Goal: Task Accomplishment & Management: Manage account settings

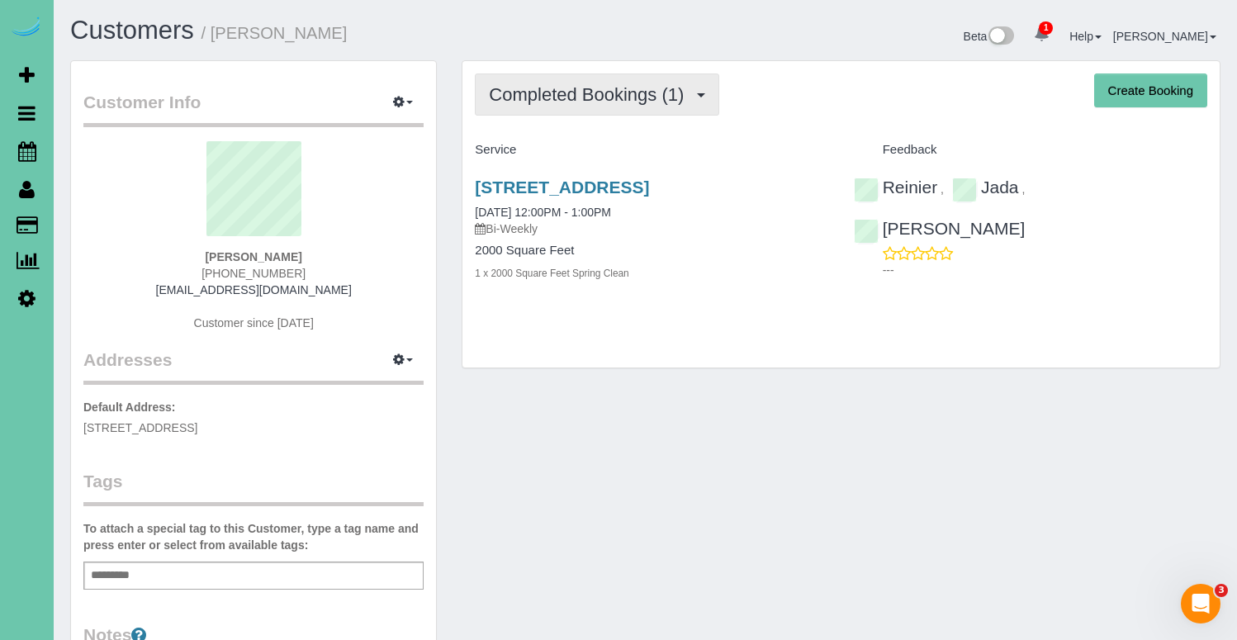
click at [595, 109] on button "Completed Bookings (1)" at bounding box center [597, 94] width 244 height 42
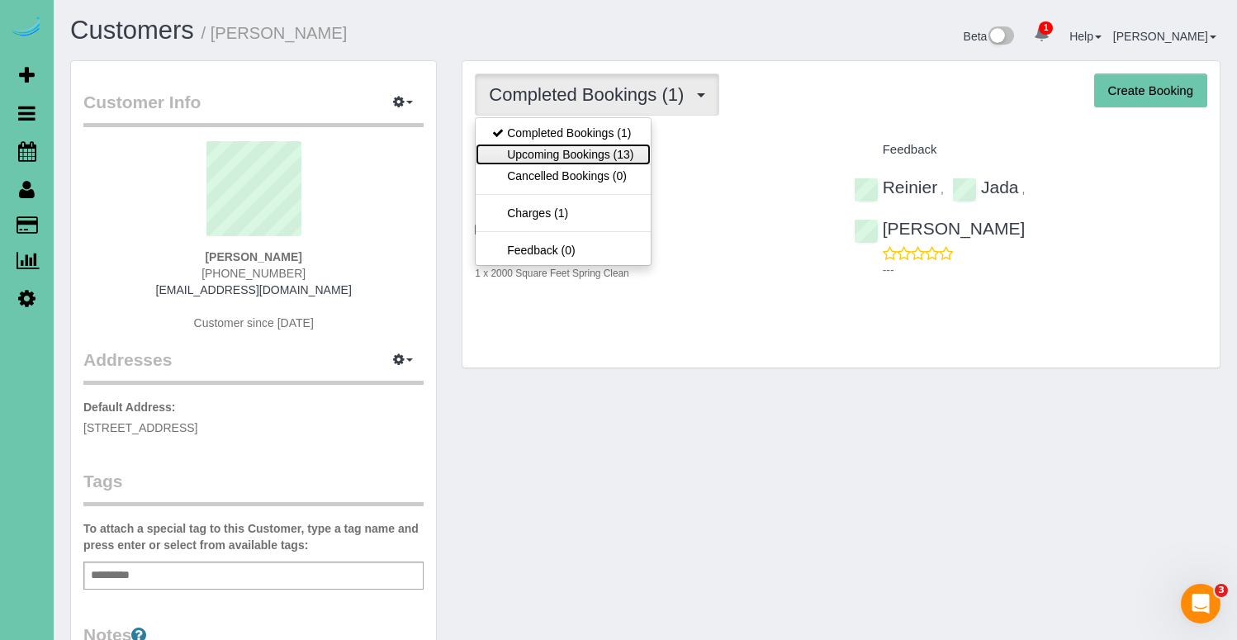
click at [588, 144] on link "Upcoming Bookings (13)" at bounding box center [562, 154] width 174 height 21
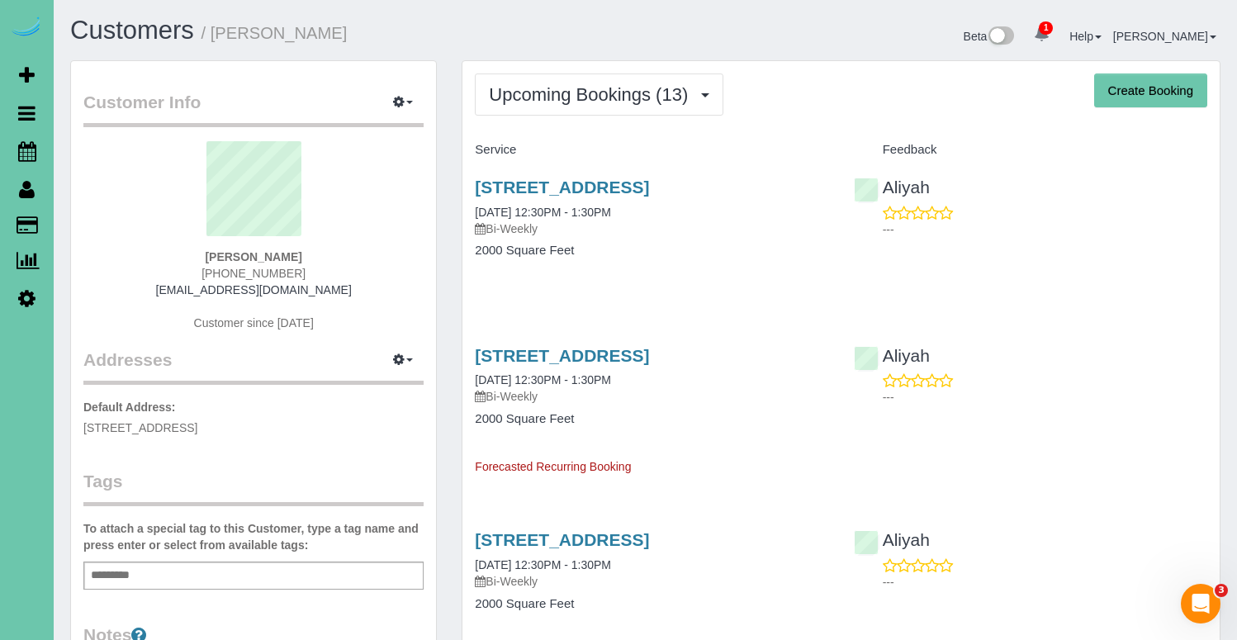
scroll to position [2, 0]
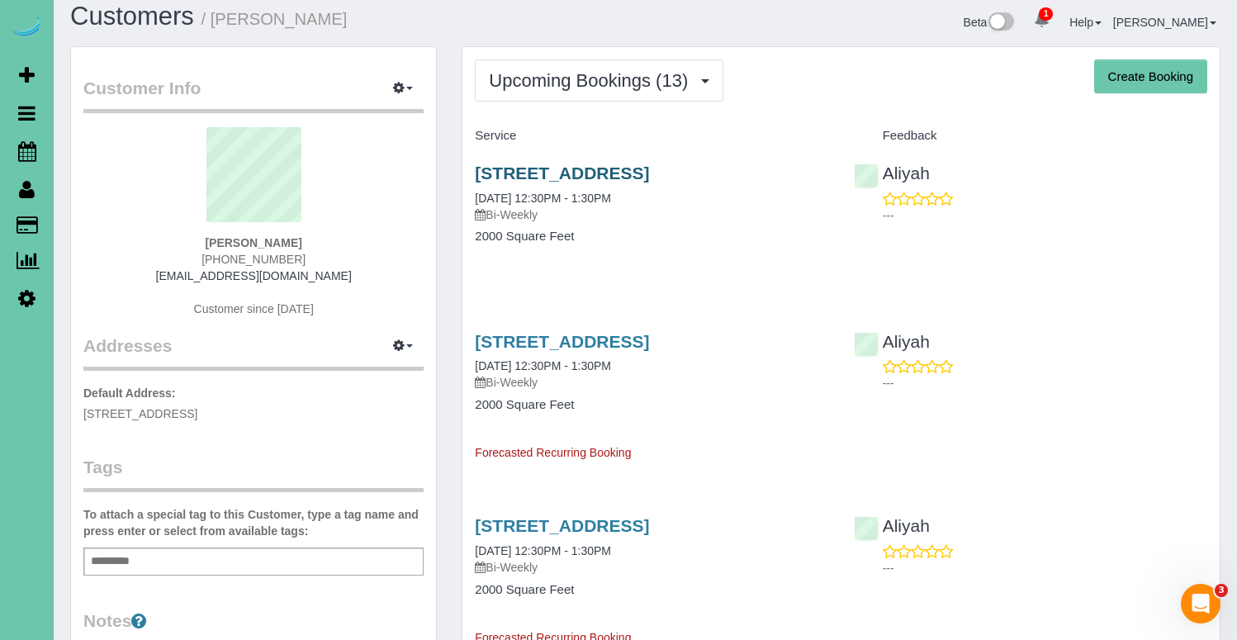
click at [576, 188] on div "308 Inglewood Dr, Papillion, NE 68133 08/25/2025 12:30PM - 1:30PM Bi-Weekly" at bounding box center [651, 192] width 353 height 59
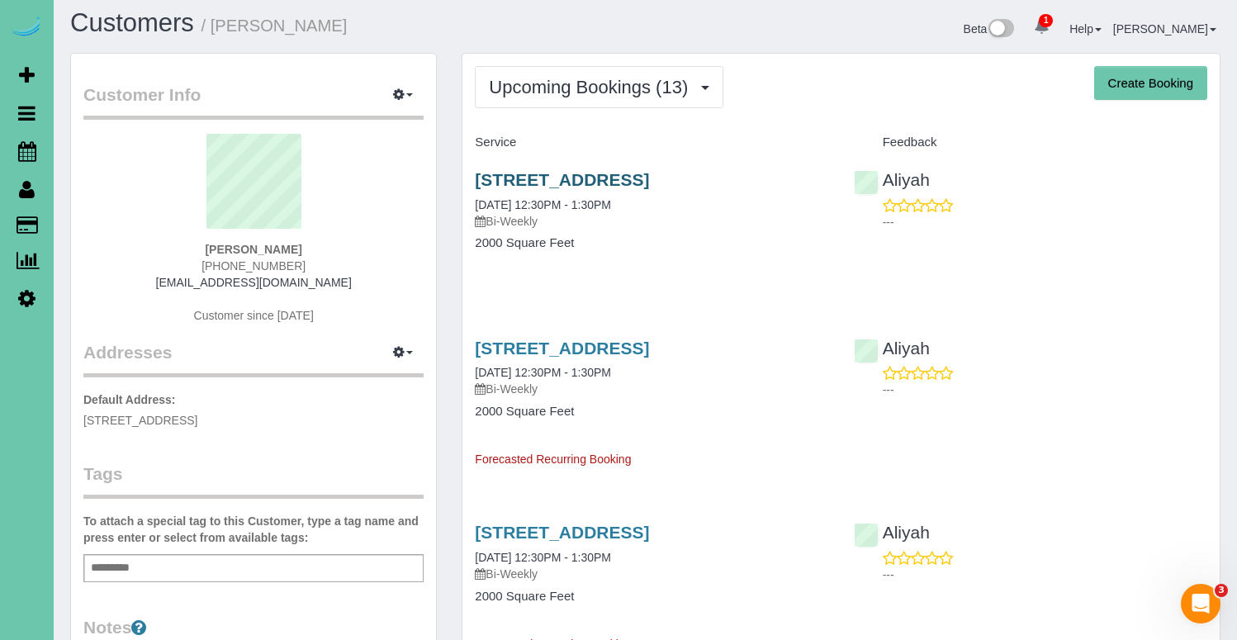
scroll to position [9, 0]
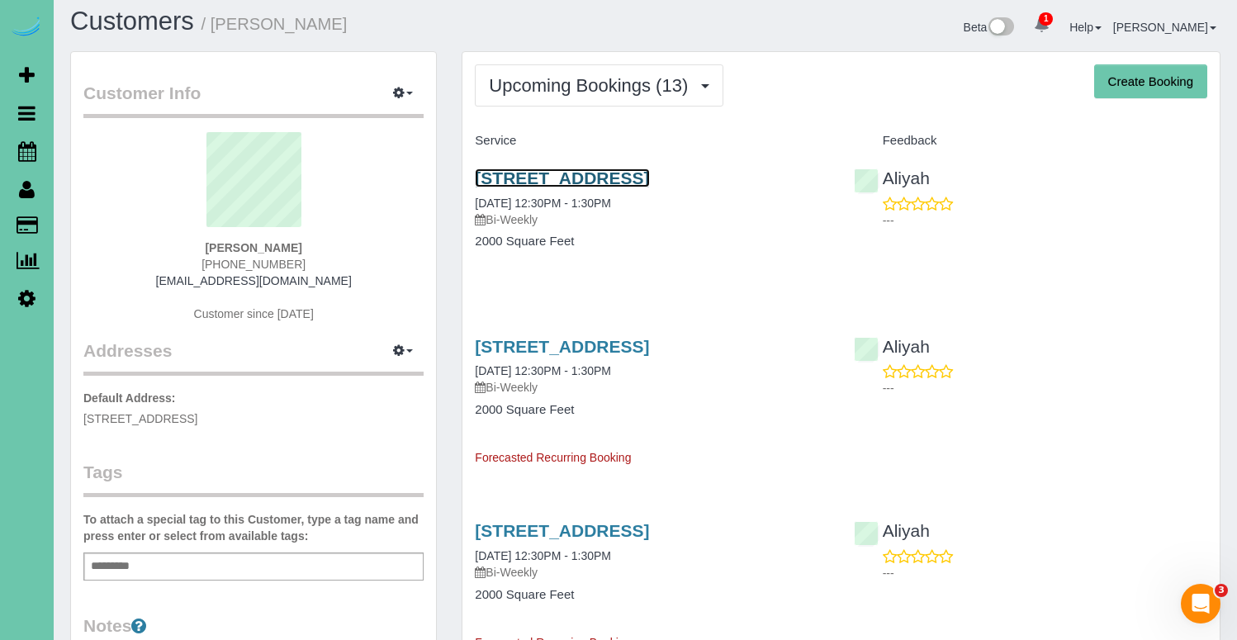
click at [576, 185] on link "308 Inglewood Dr, Papillion, NE 68133" at bounding box center [562, 177] width 174 height 19
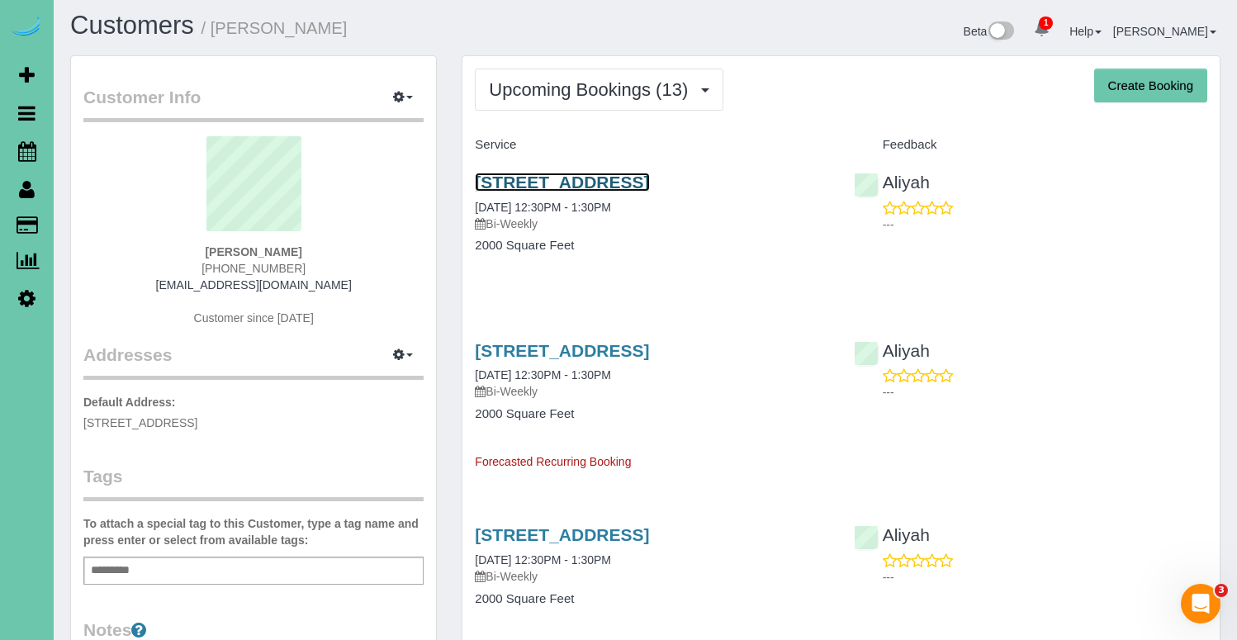
click at [608, 190] on link "308 Inglewood Dr, Papillion, NE 68133" at bounding box center [562, 182] width 174 height 19
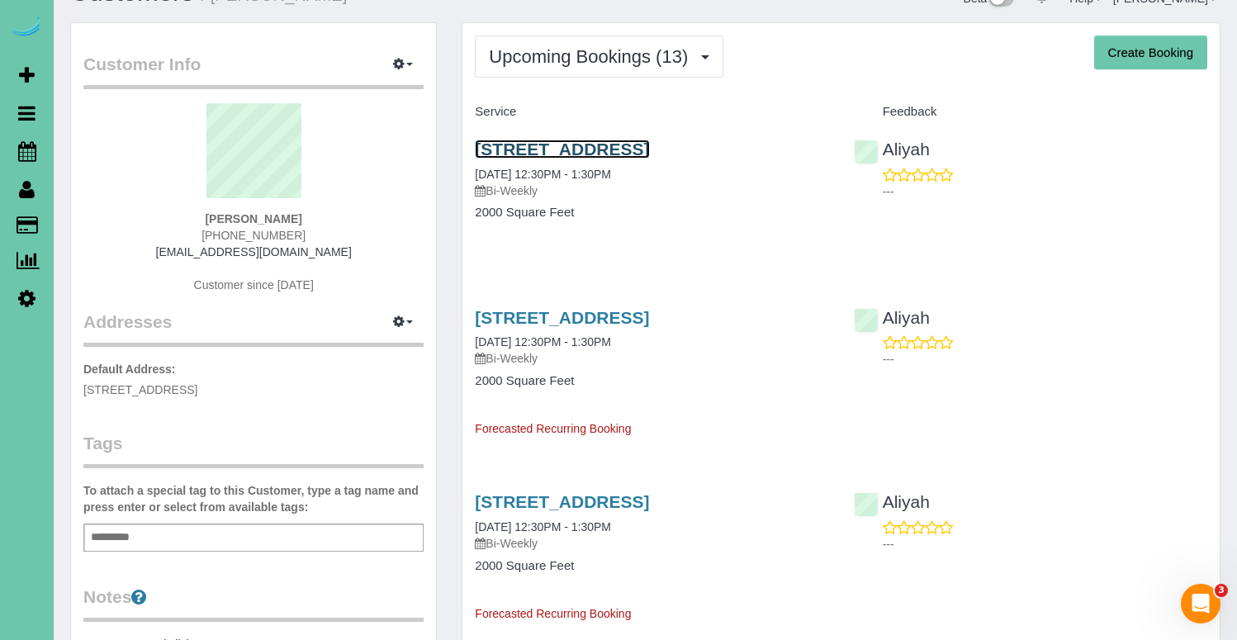
scroll to position [33, 0]
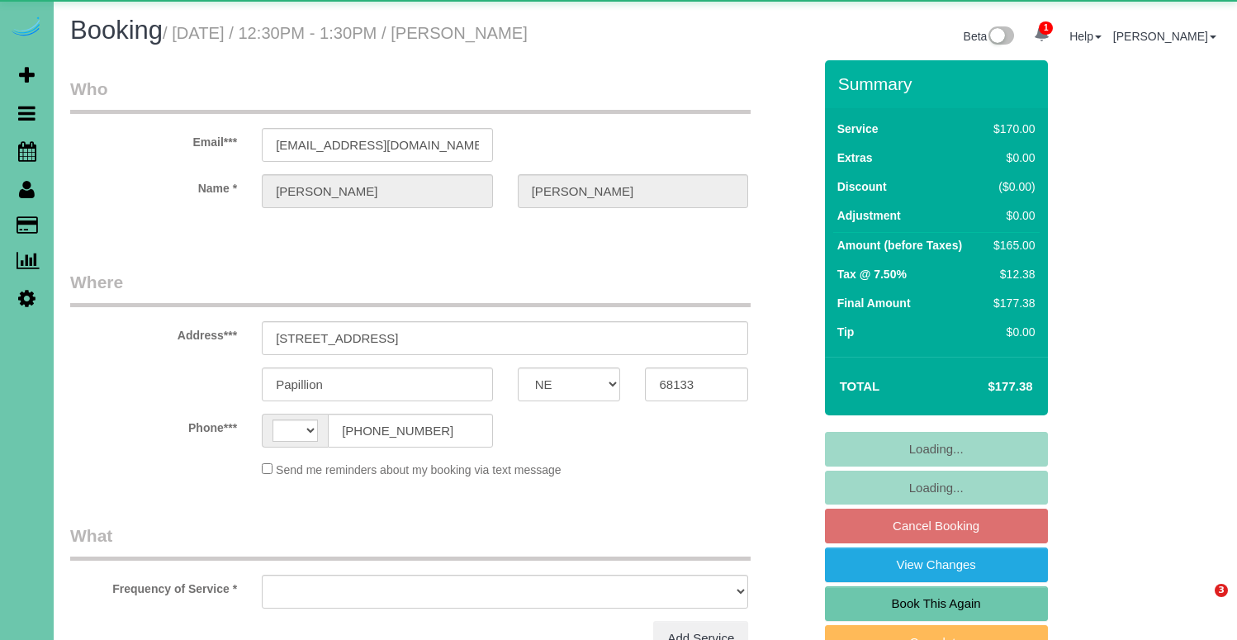
select select "NE"
select select "string:[GEOGRAPHIC_DATA]"
select select "object:659"
select select "string:fspay-414efc0c-2724-473a-9998-2ada4b50dd12"
select select "NE"
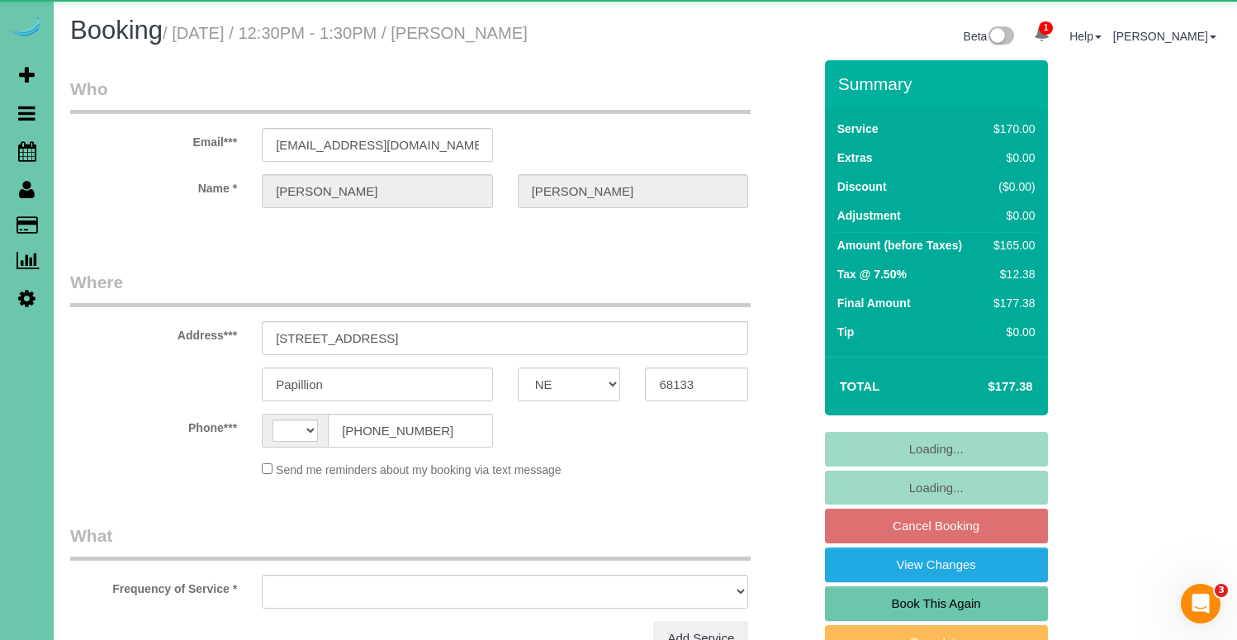
select select "string:[GEOGRAPHIC_DATA]"
select select "object:626"
select select "string:fspay-414efc0c-2724-473a-9998-2ada4b50dd12"
select select "object:925"
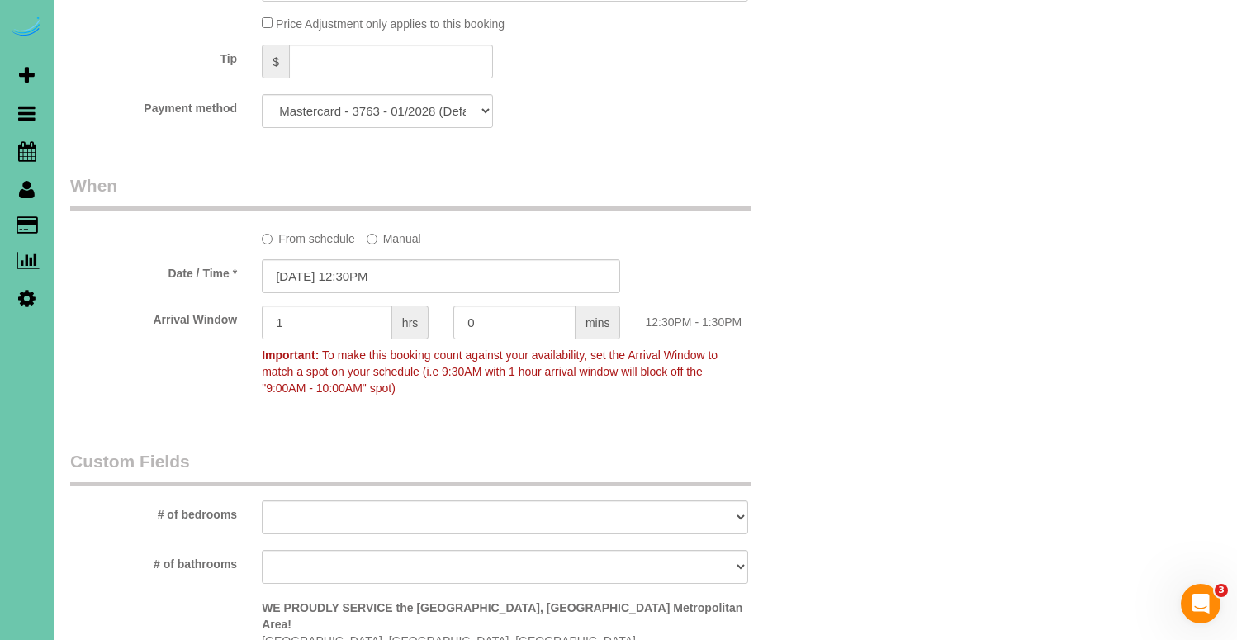
scroll to position [1854, 0]
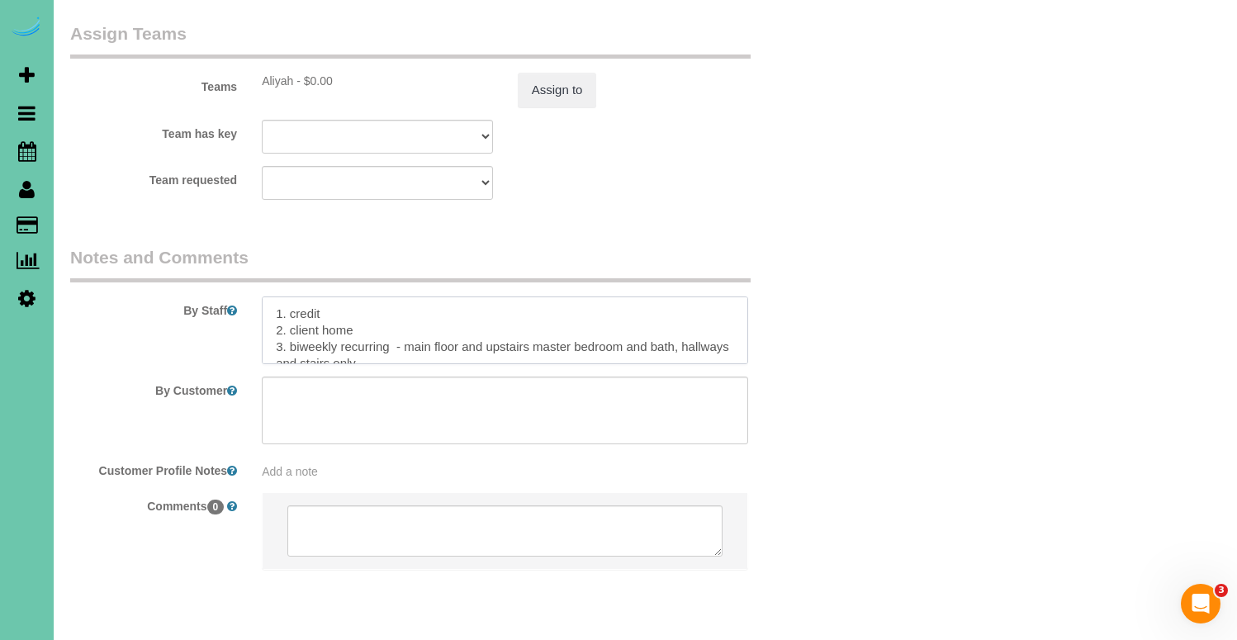
click at [428, 296] on textarea at bounding box center [505, 330] width 486 height 68
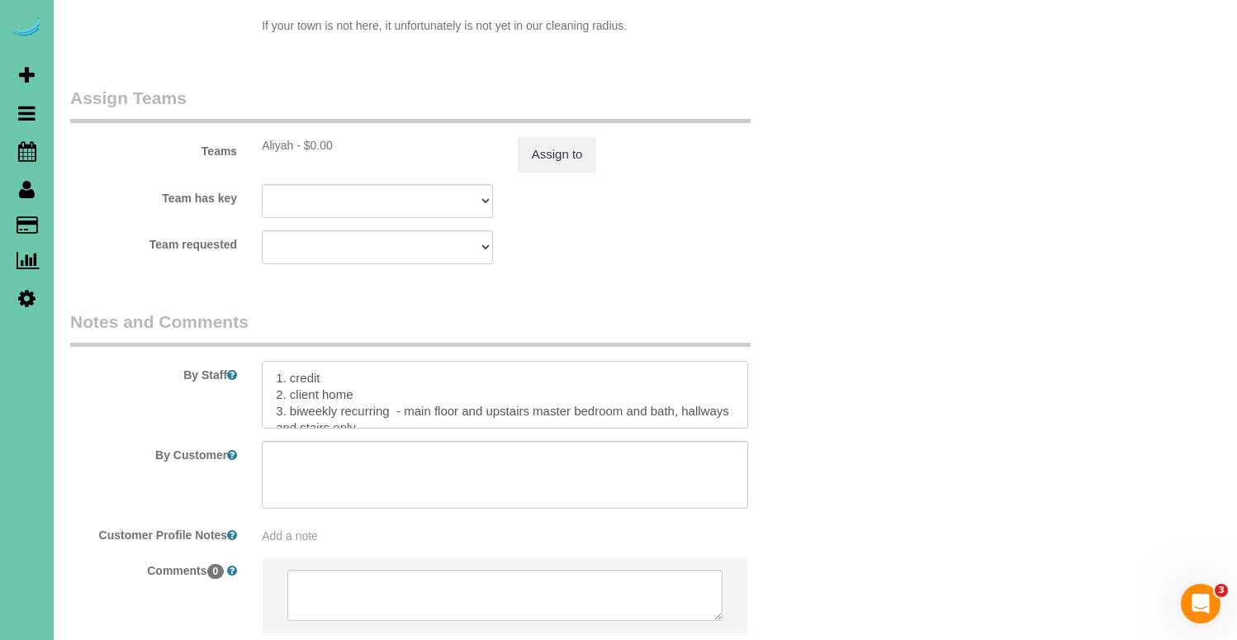
scroll to position [1793, 0]
click at [395, 357] on textarea at bounding box center [505, 391] width 486 height 68
